Goal: Information Seeking & Learning: Find specific fact

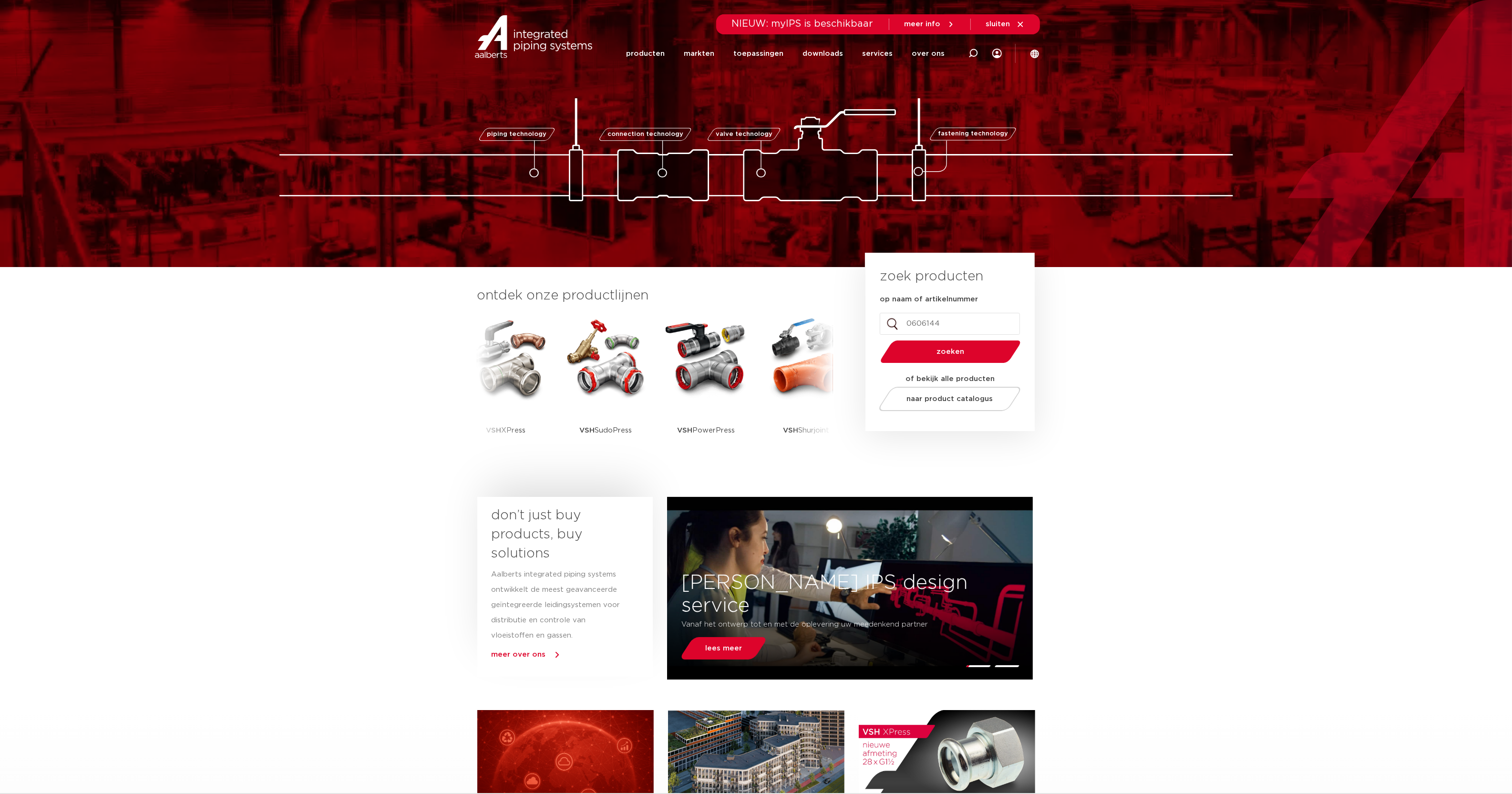
type input "0606144"
click at [877, 339] on button "zoeken" at bounding box center [950, 351] width 148 height 24
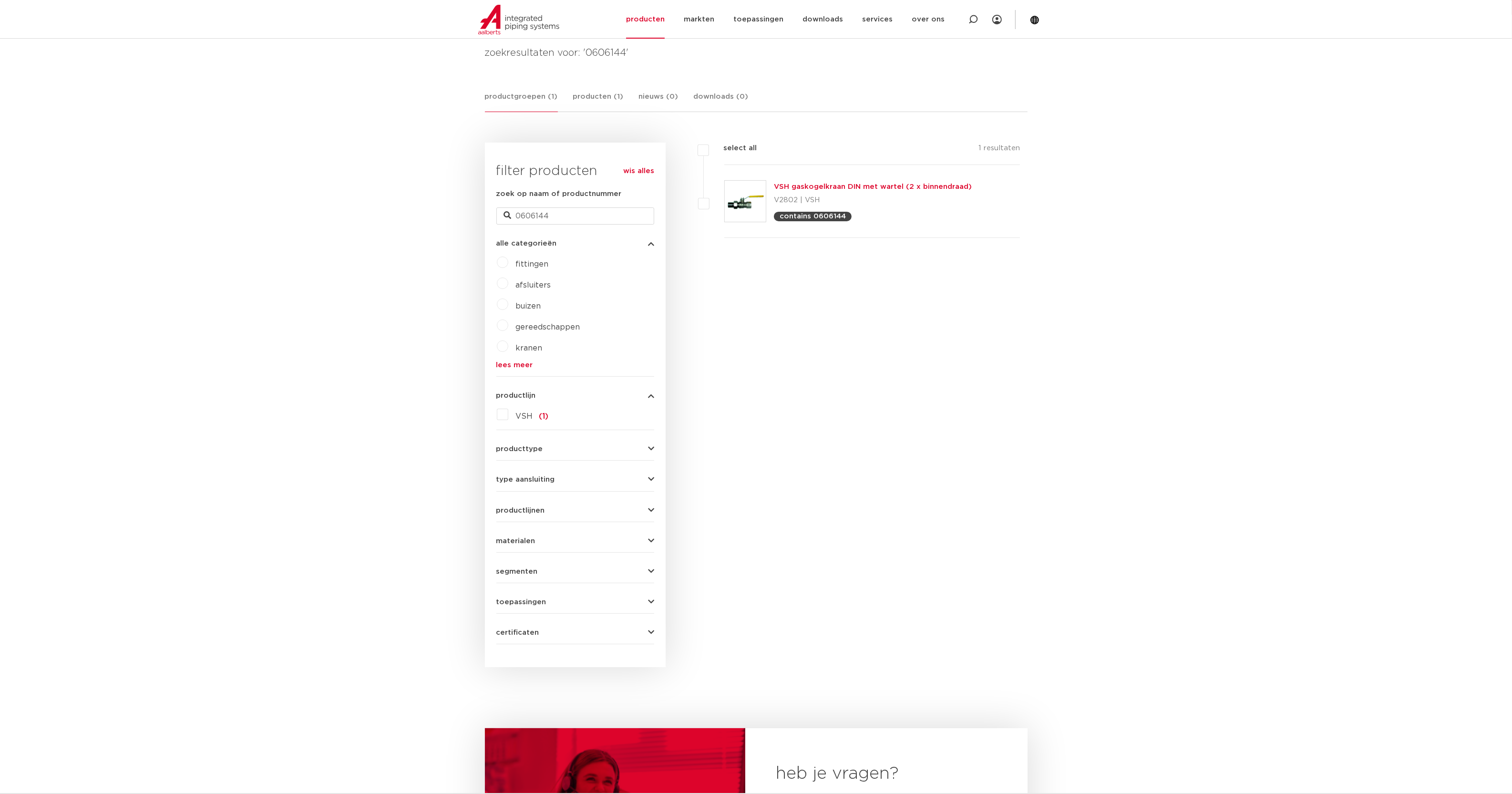
click at [868, 188] on link "VSH gaskogelkraan DIN met wartel (2 x binnendraad)" at bounding box center [873, 186] width 198 height 7
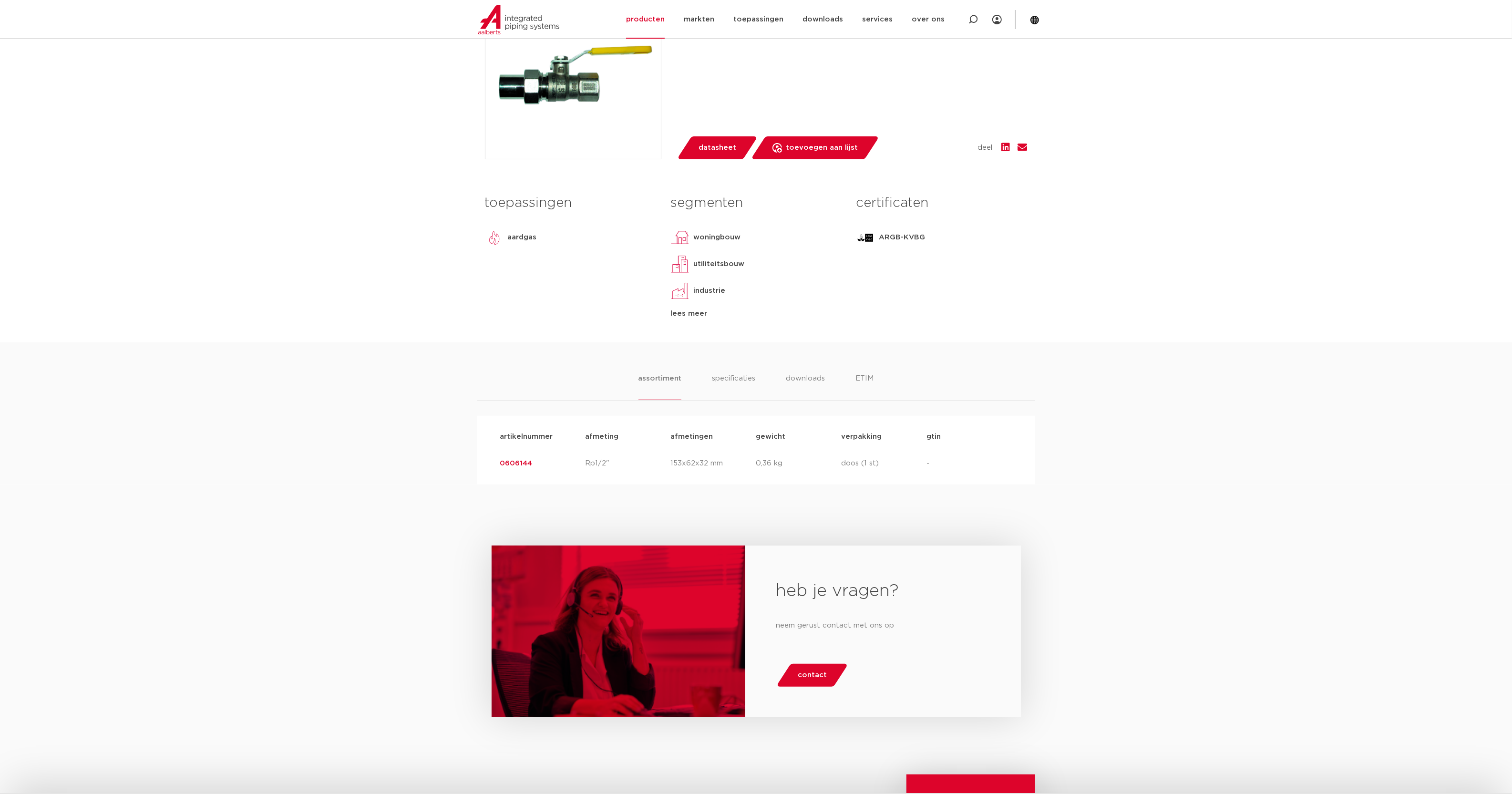
scroll to position [556, 0]
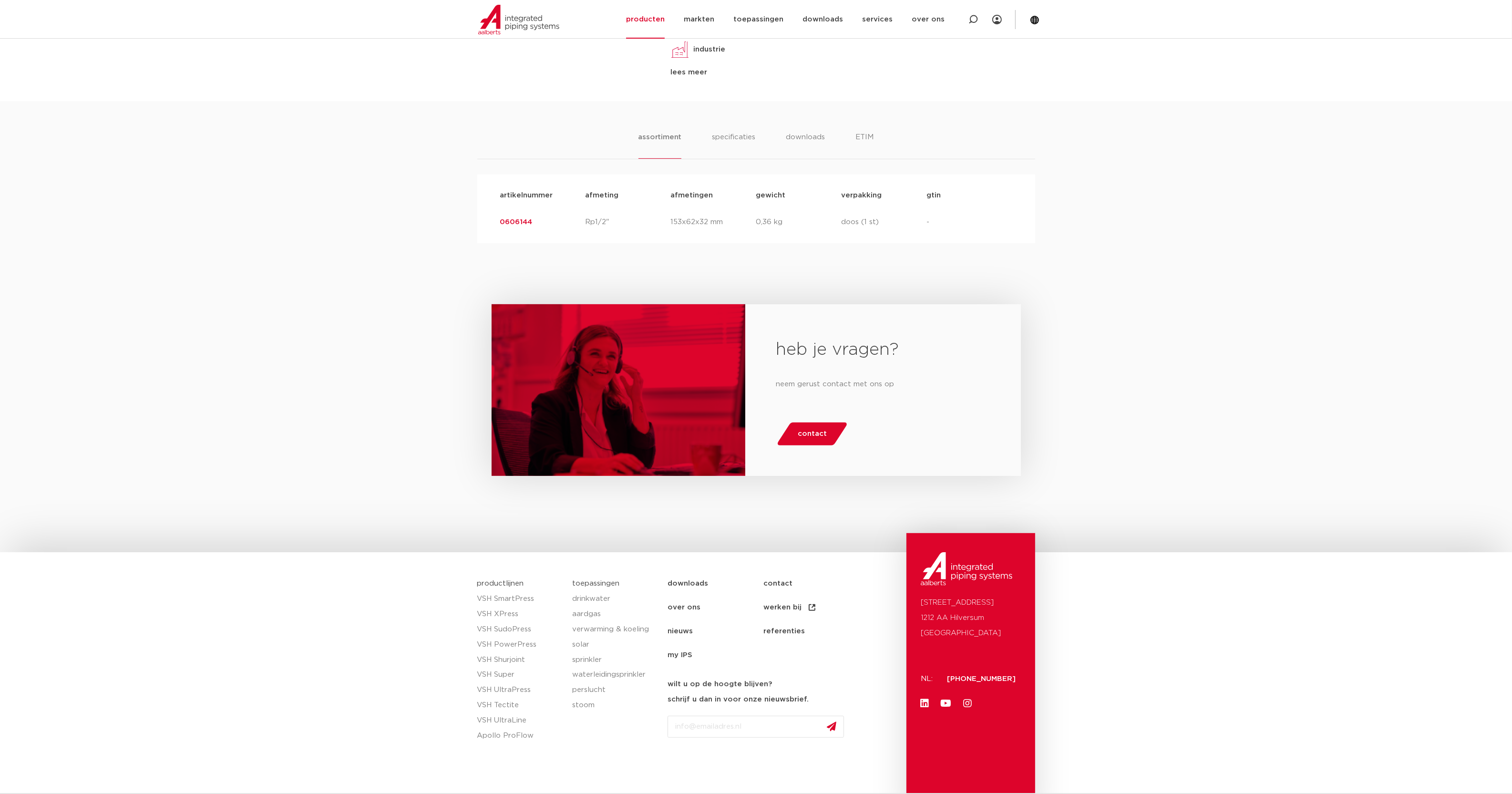
click at [514, 224] on link "0606144" at bounding box center [516, 222] width 32 height 7
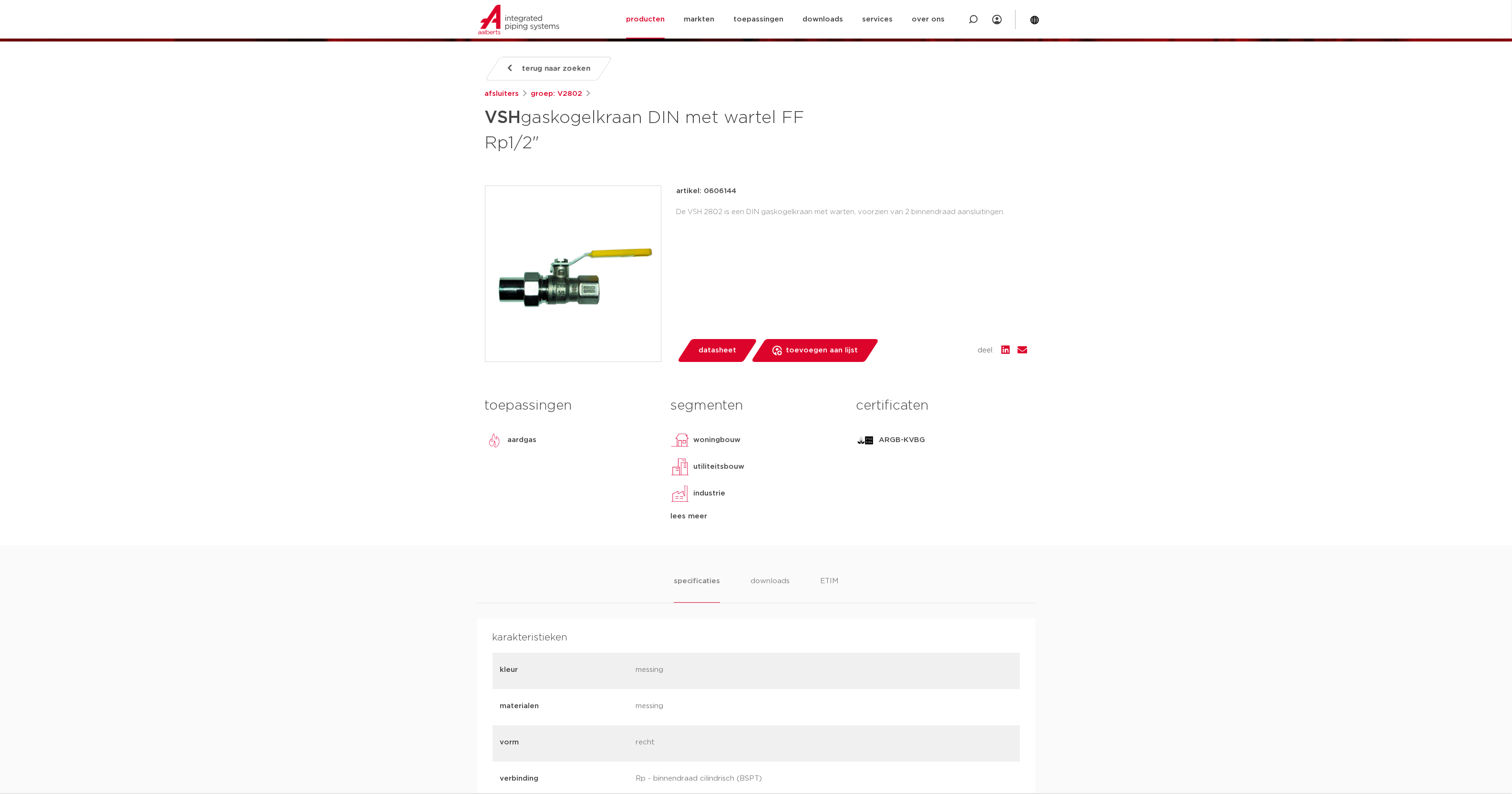
scroll to position [139, 0]
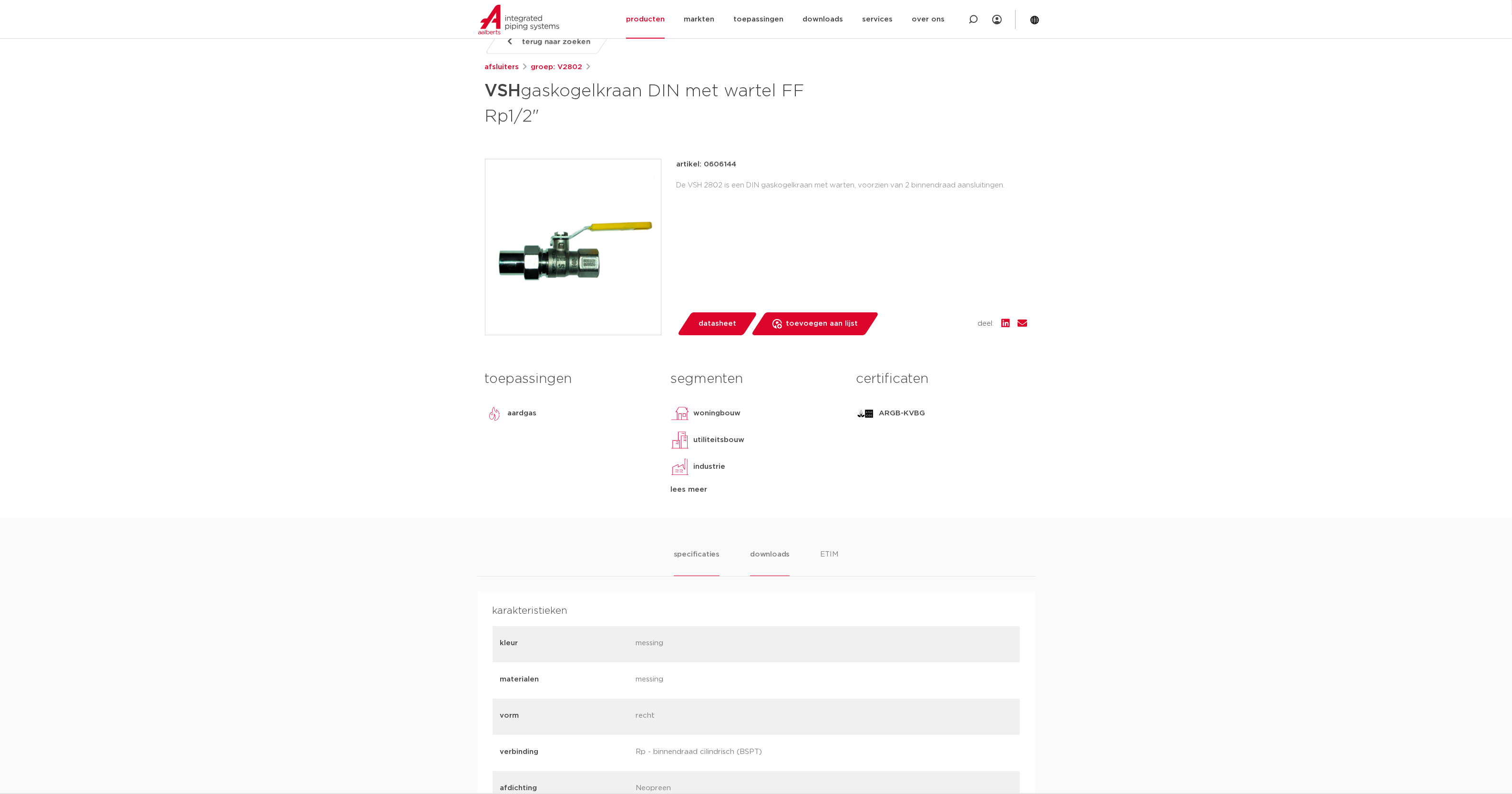
click at [777, 551] on li "downloads" at bounding box center [769, 562] width 40 height 27
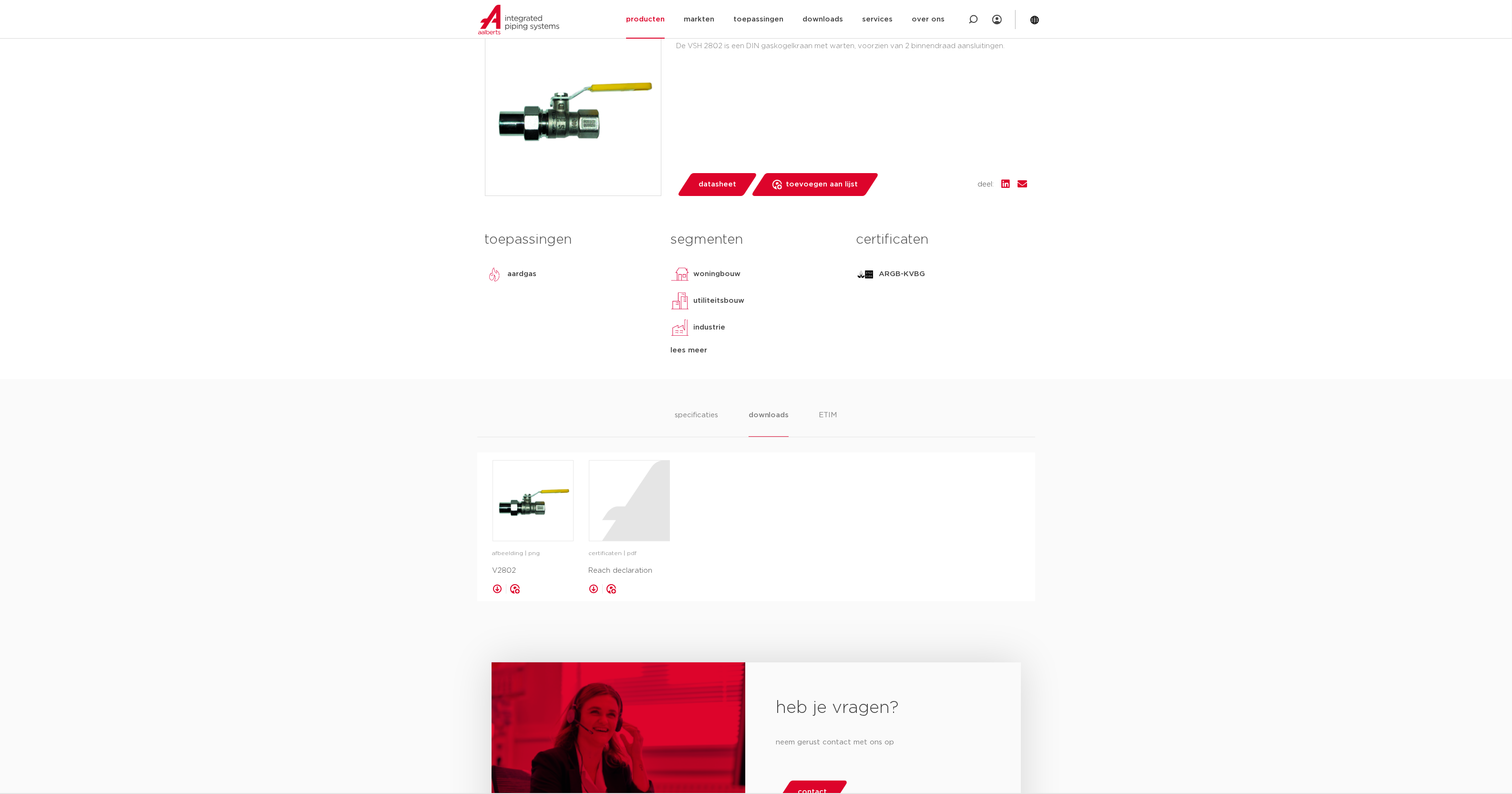
scroll to position [0, 0]
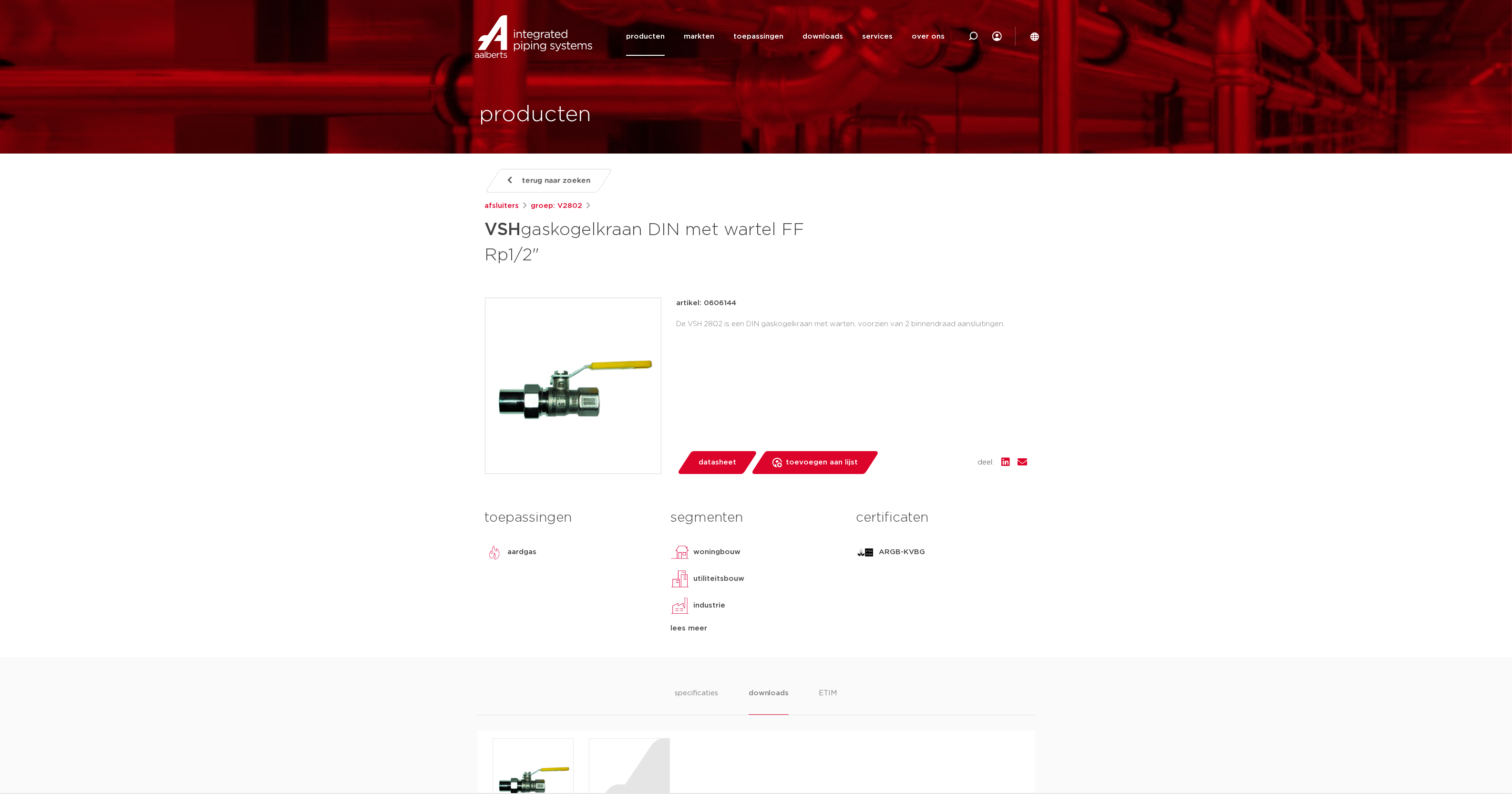
click at [583, 406] on img at bounding box center [573, 386] width 175 height 175
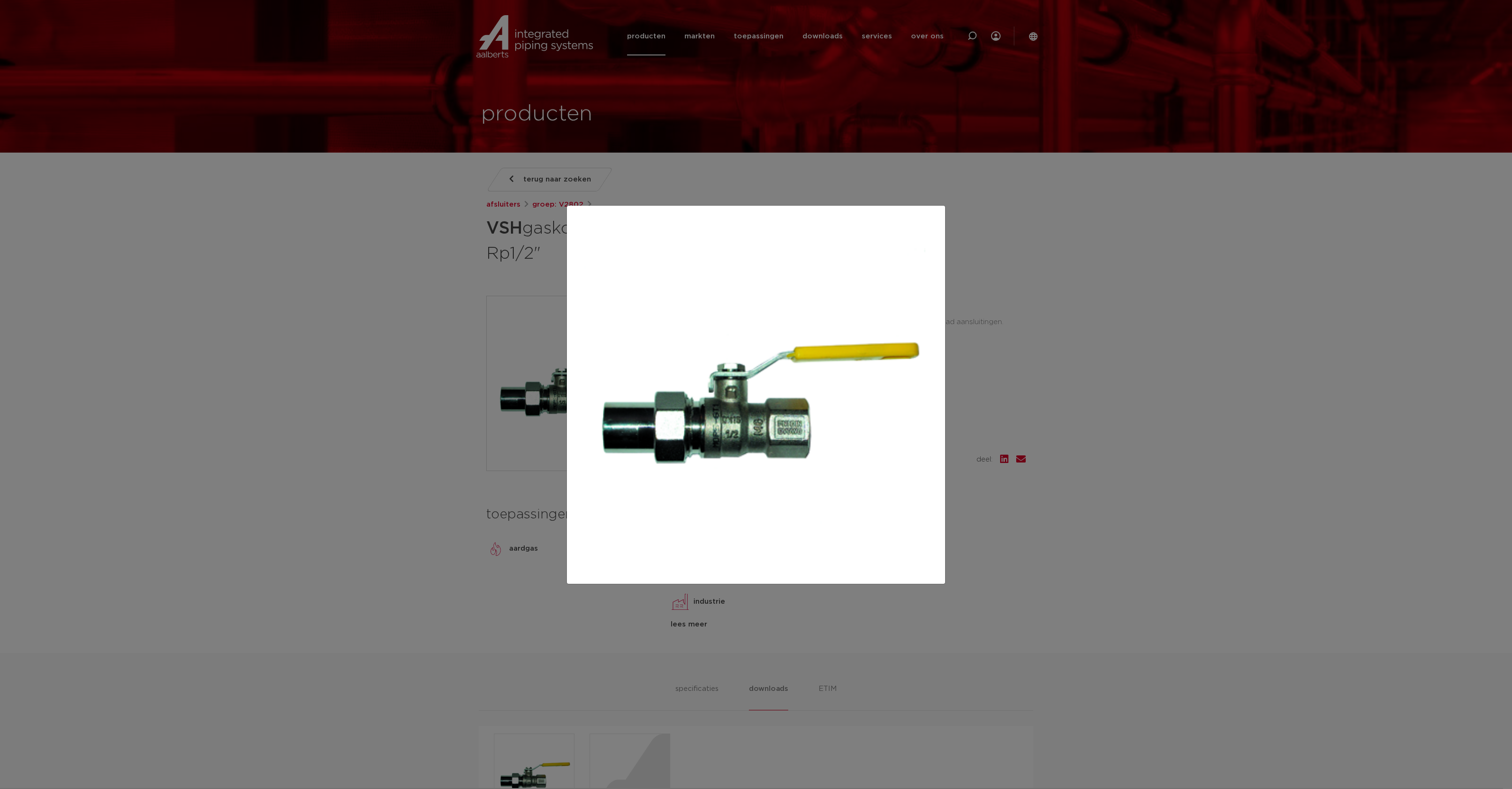
click at [1150, 585] on div at bounding box center [756, 394] width 1512 height 789
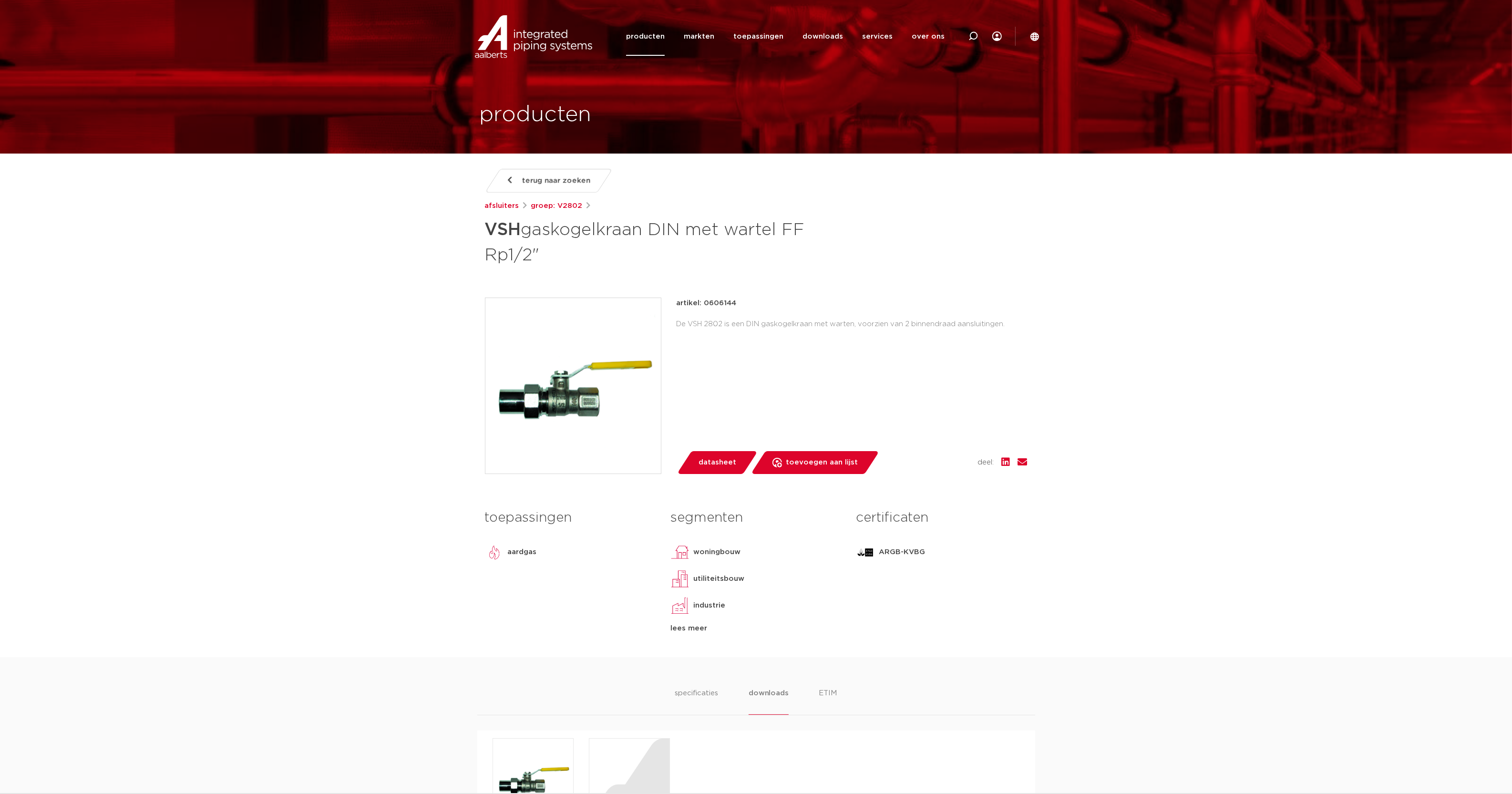
click at [587, 410] on img at bounding box center [573, 386] width 175 height 175
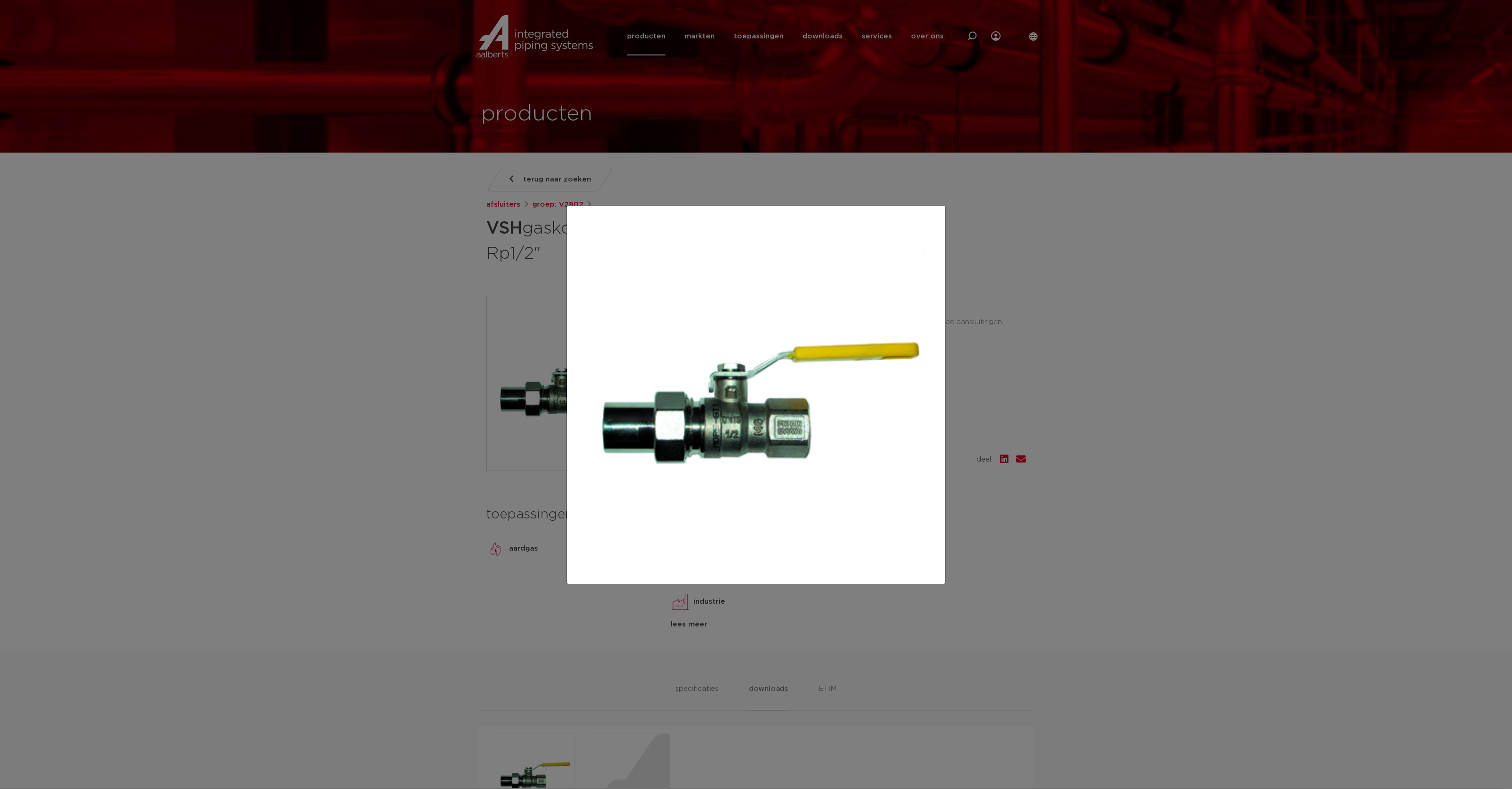
click at [1137, 534] on div at bounding box center [756, 394] width 1512 height 789
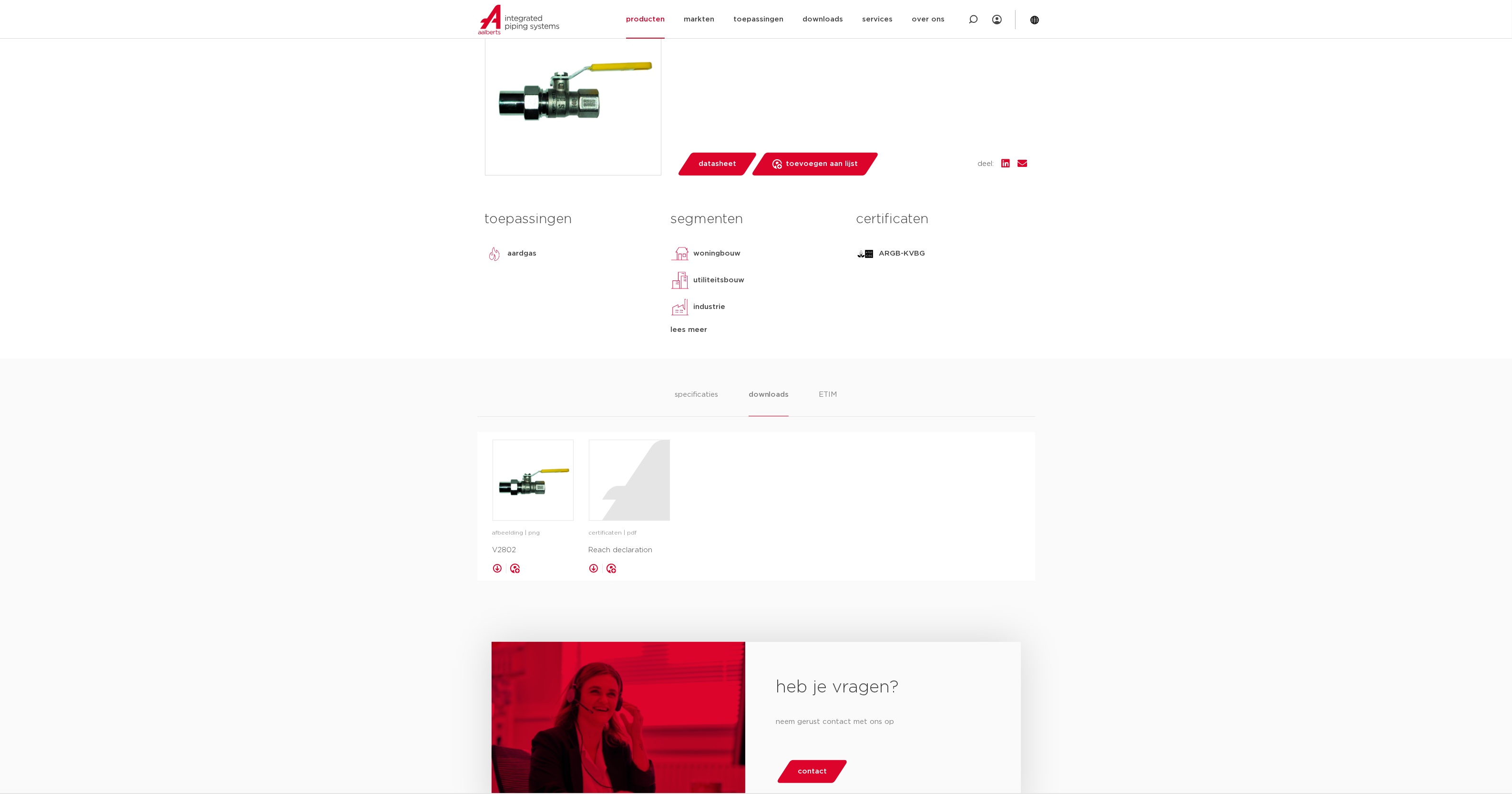
scroll to position [417, 0]
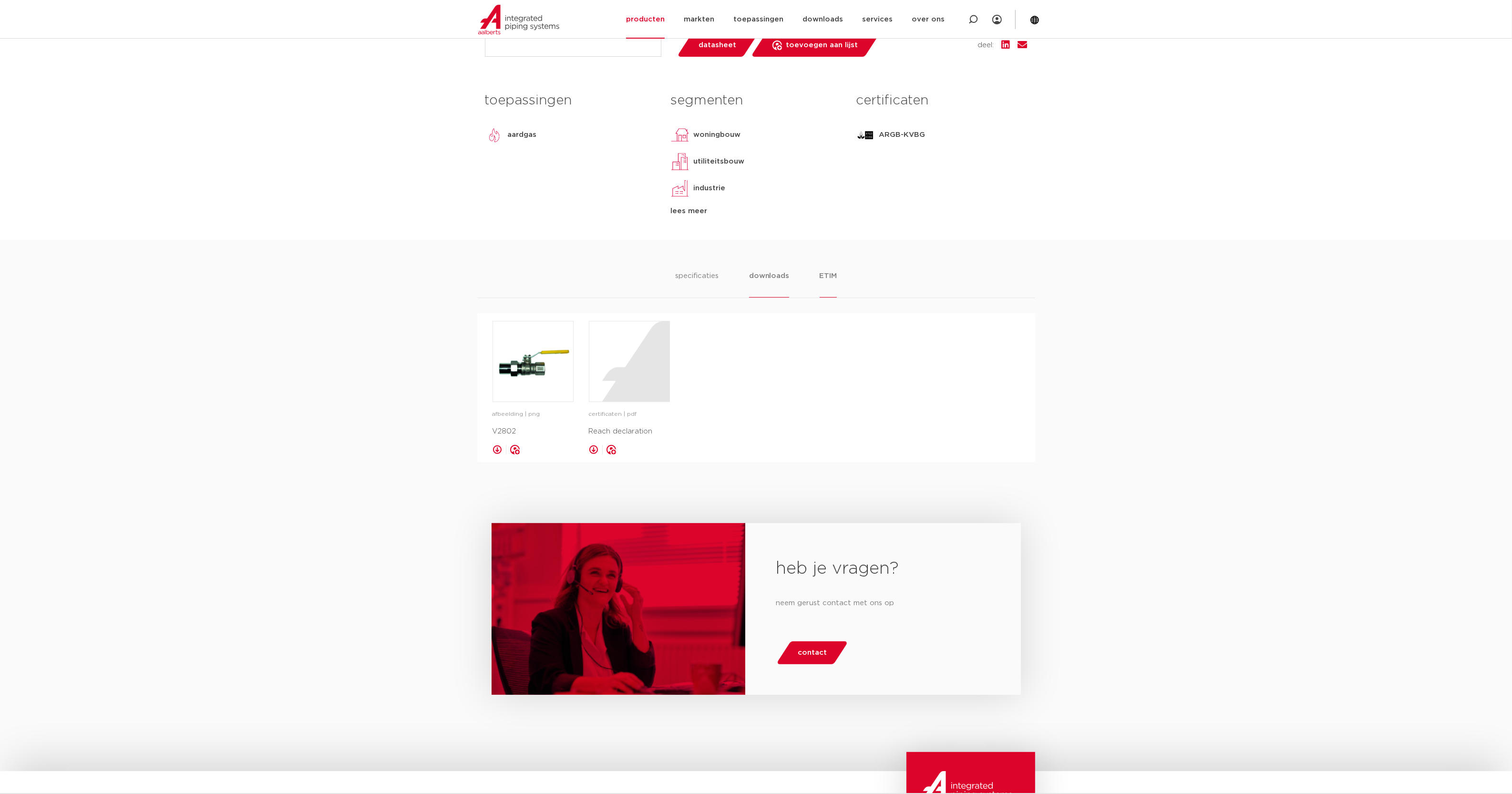
click at [824, 274] on li "ETIM" at bounding box center [828, 284] width 17 height 27
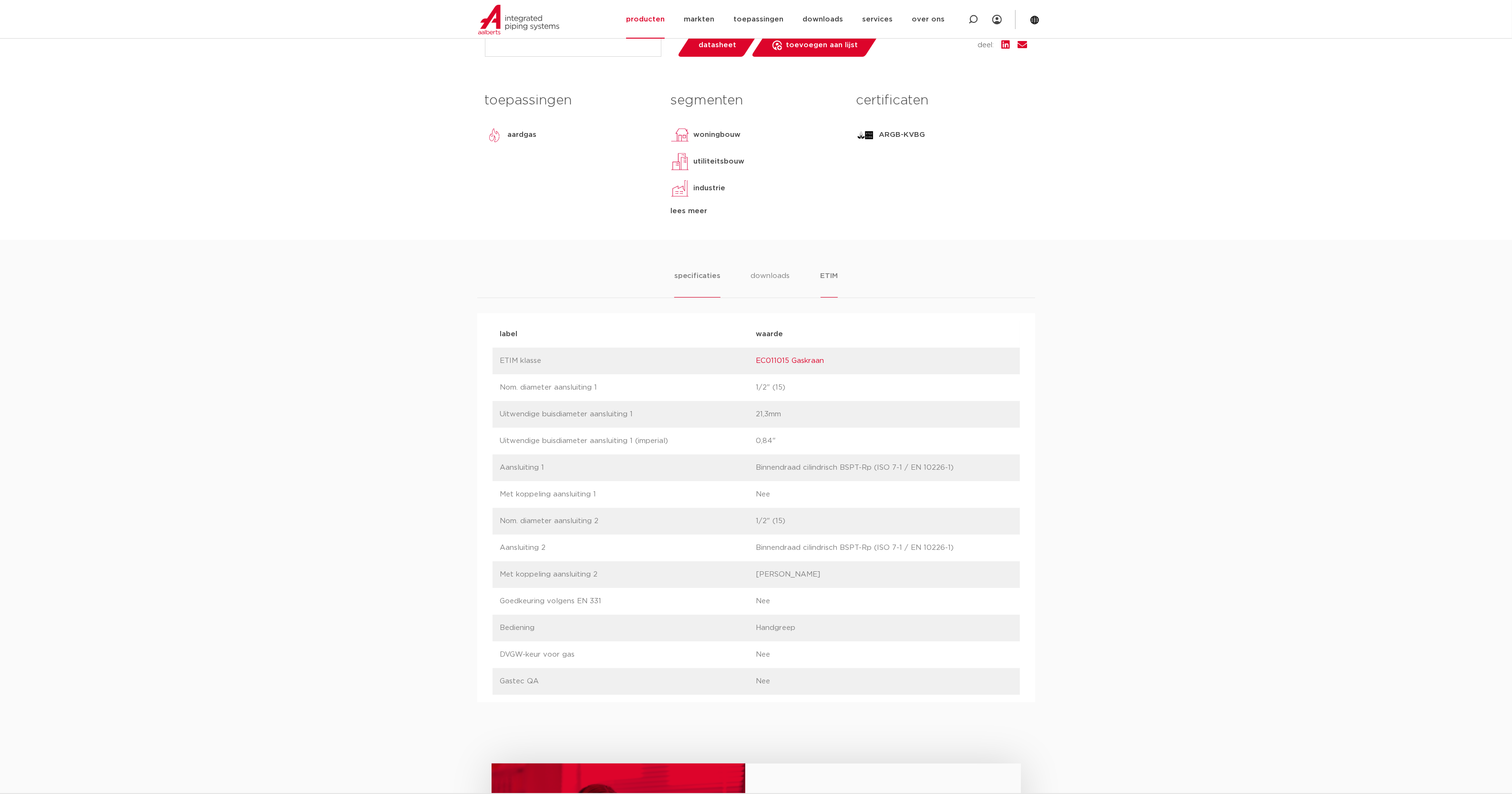
click at [713, 276] on li "specificaties" at bounding box center [697, 284] width 46 height 27
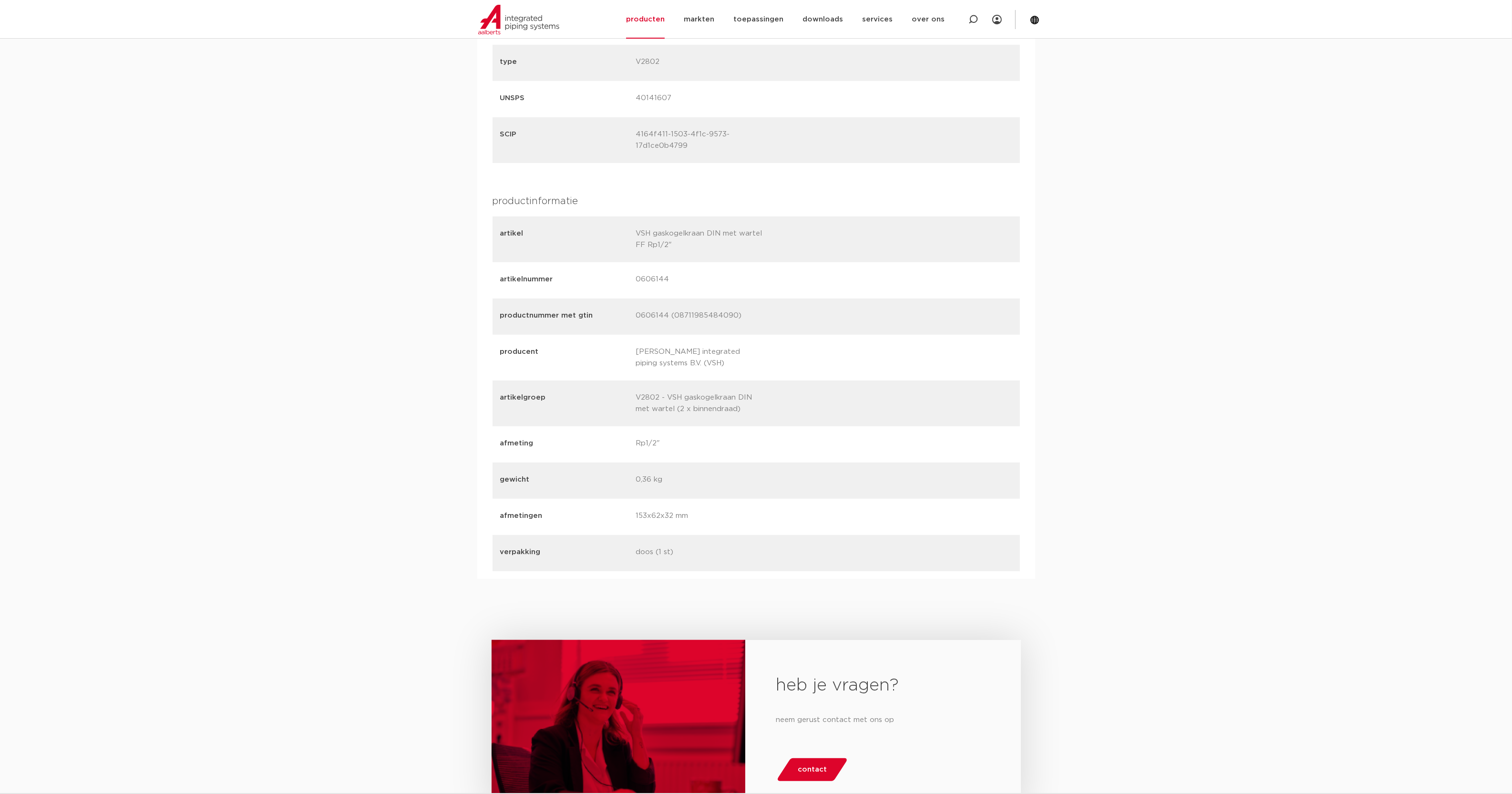
scroll to position [1112, 0]
drag, startPoint x: 634, startPoint y: 266, endPoint x: 676, endPoint y: 272, distance: 42.4
click at [676, 272] on div "artikelnummer 0606144" at bounding box center [757, 277] width 528 height 36
copy p "0606144"
